Goal: Transaction & Acquisition: Purchase product/service

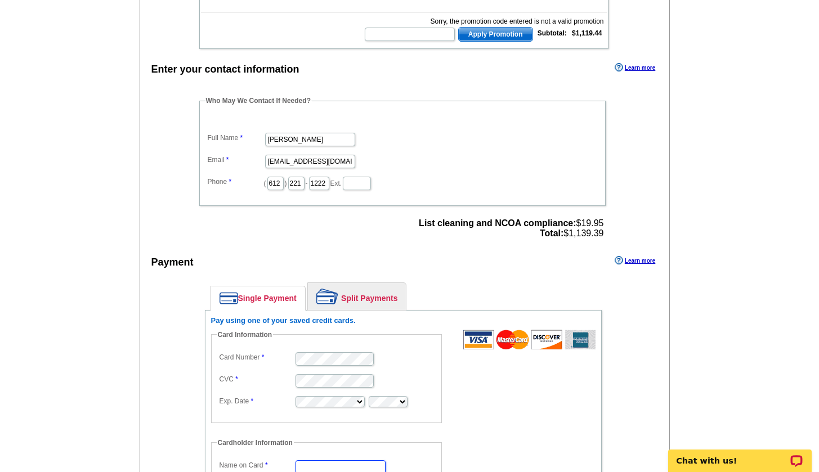
scroll to position [370, 0]
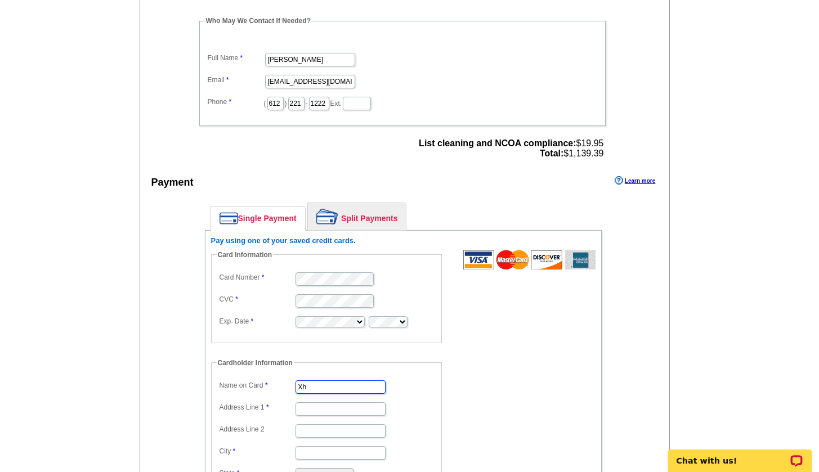
type input "X"
type input "[PERSON_NAME]"
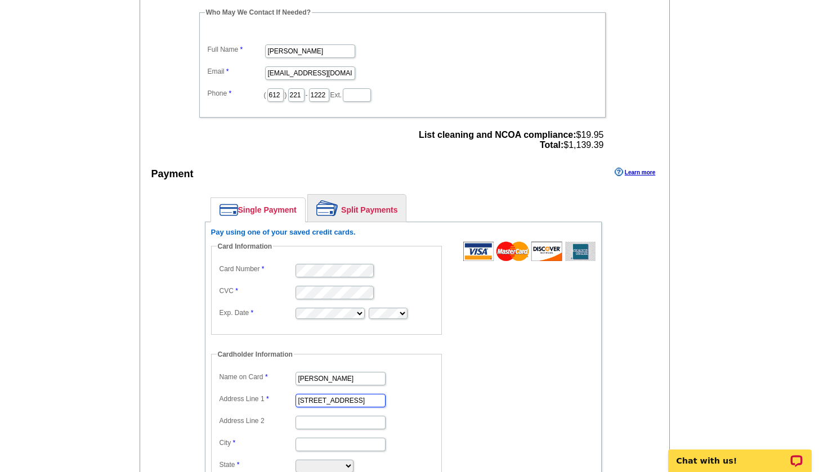
scroll to position [397, 0]
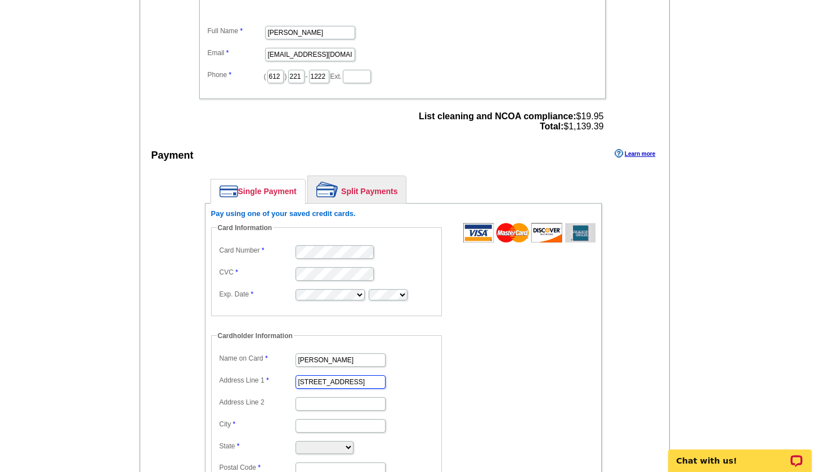
type input "[STREET_ADDRESS]"
type input "no"
type input "[GEOGRAPHIC_DATA]"
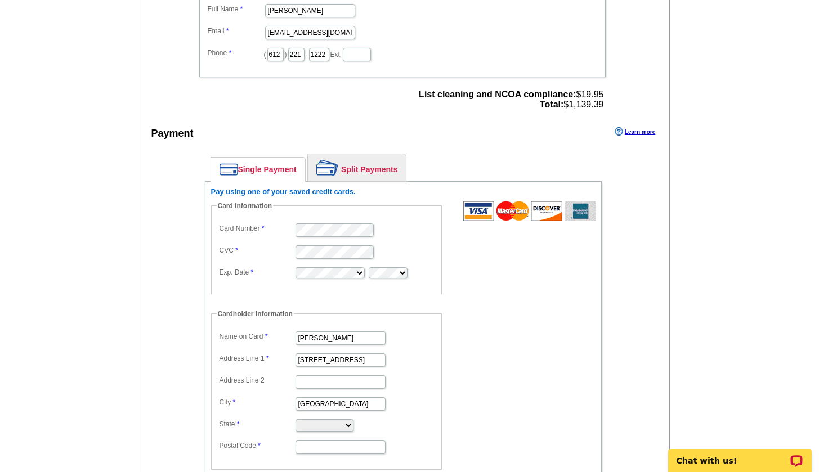
scroll to position [466, 0]
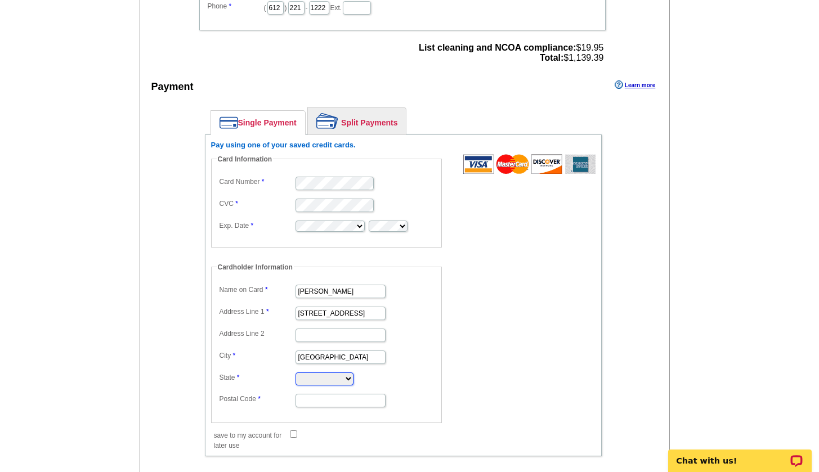
select select "MN"
type input "55057"
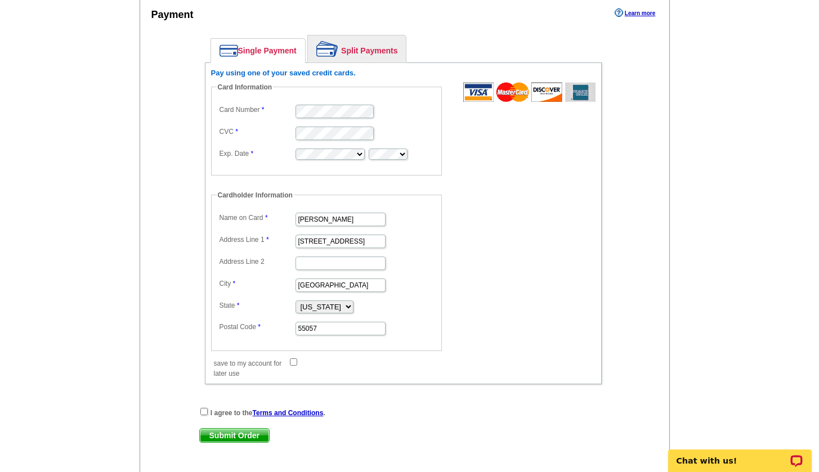
scroll to position [628, 0]
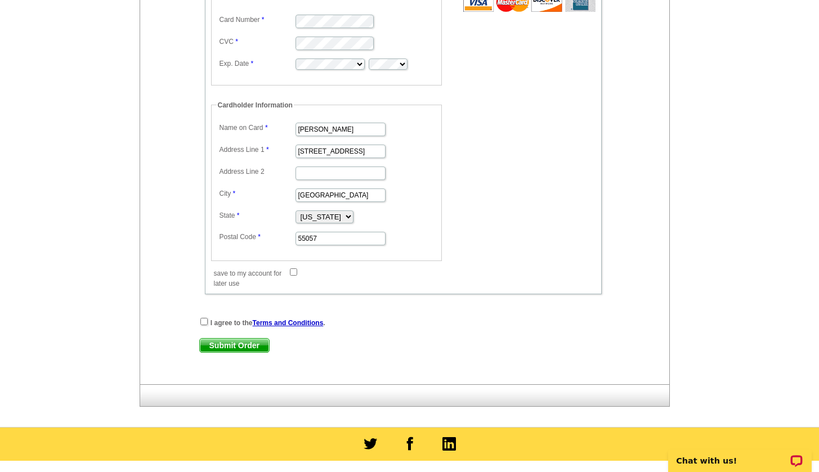
click at [208, 320] on div "I agree to the Terms and Conditions ." at bounding box center [403, 322] width 408 height 11
click at [205, 320] on input "checkbox" at bounding box center [203, 321] width 7 height 7
checkbox input "true"
click at [291, 269] on input "save to my account for later use" at bounding box center [293, 271] width 7 height 7
checkbox input "true"
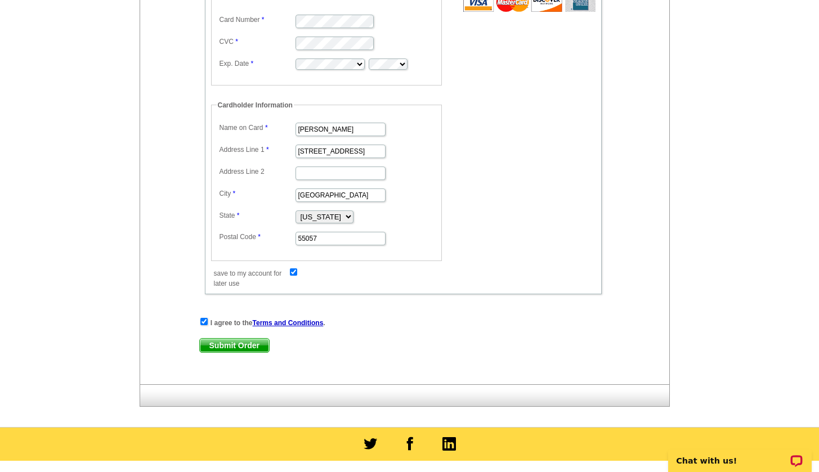
click at [237, 339] on span "Submit Order" at bounding box center [234, 346] width 69 height 14
